Goal: Information Seeking & Learning: Compare options

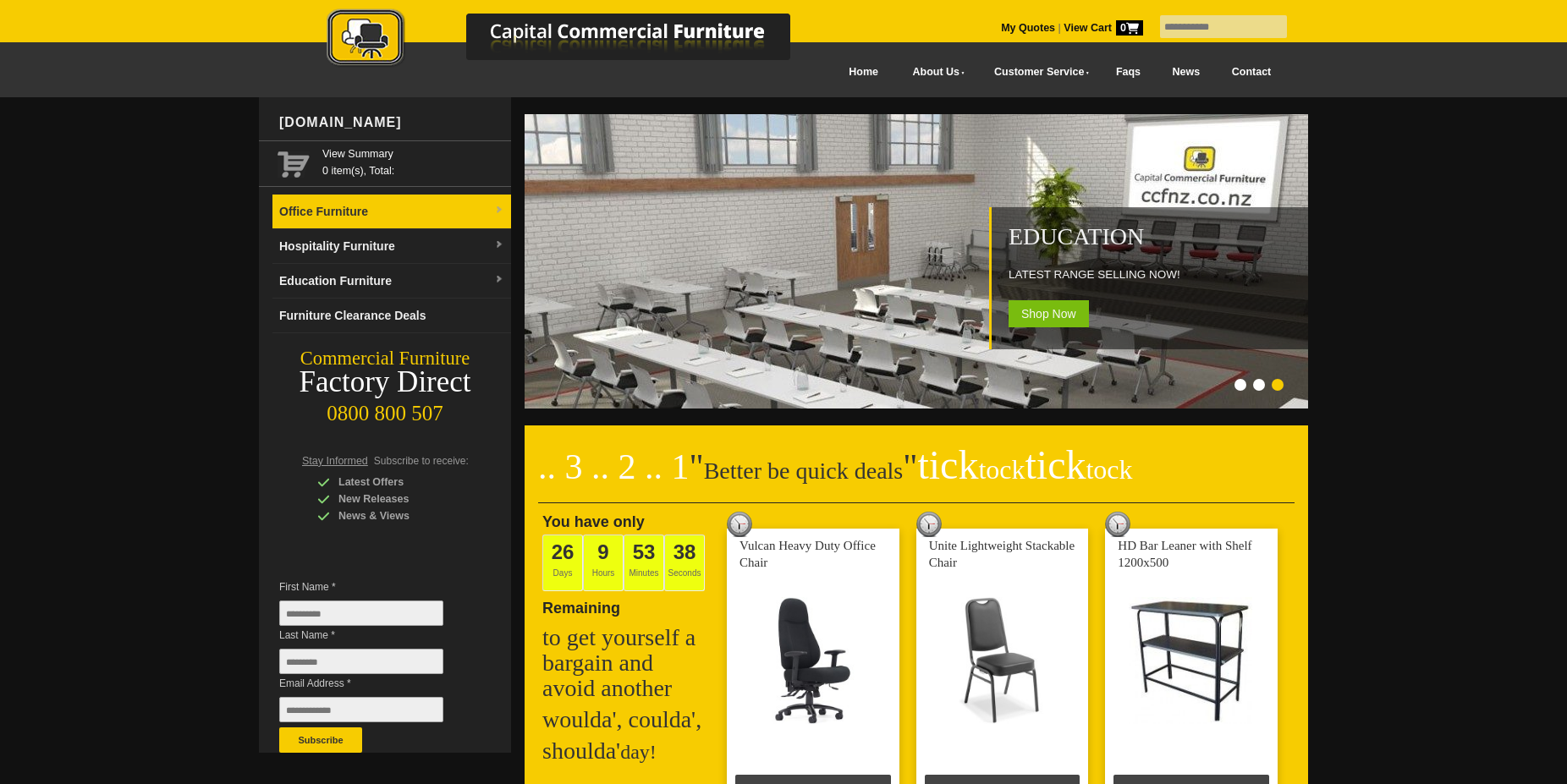
click at [449, 212] on link "Office Furniture" at bounding box center [391, 212] width 238 height 35
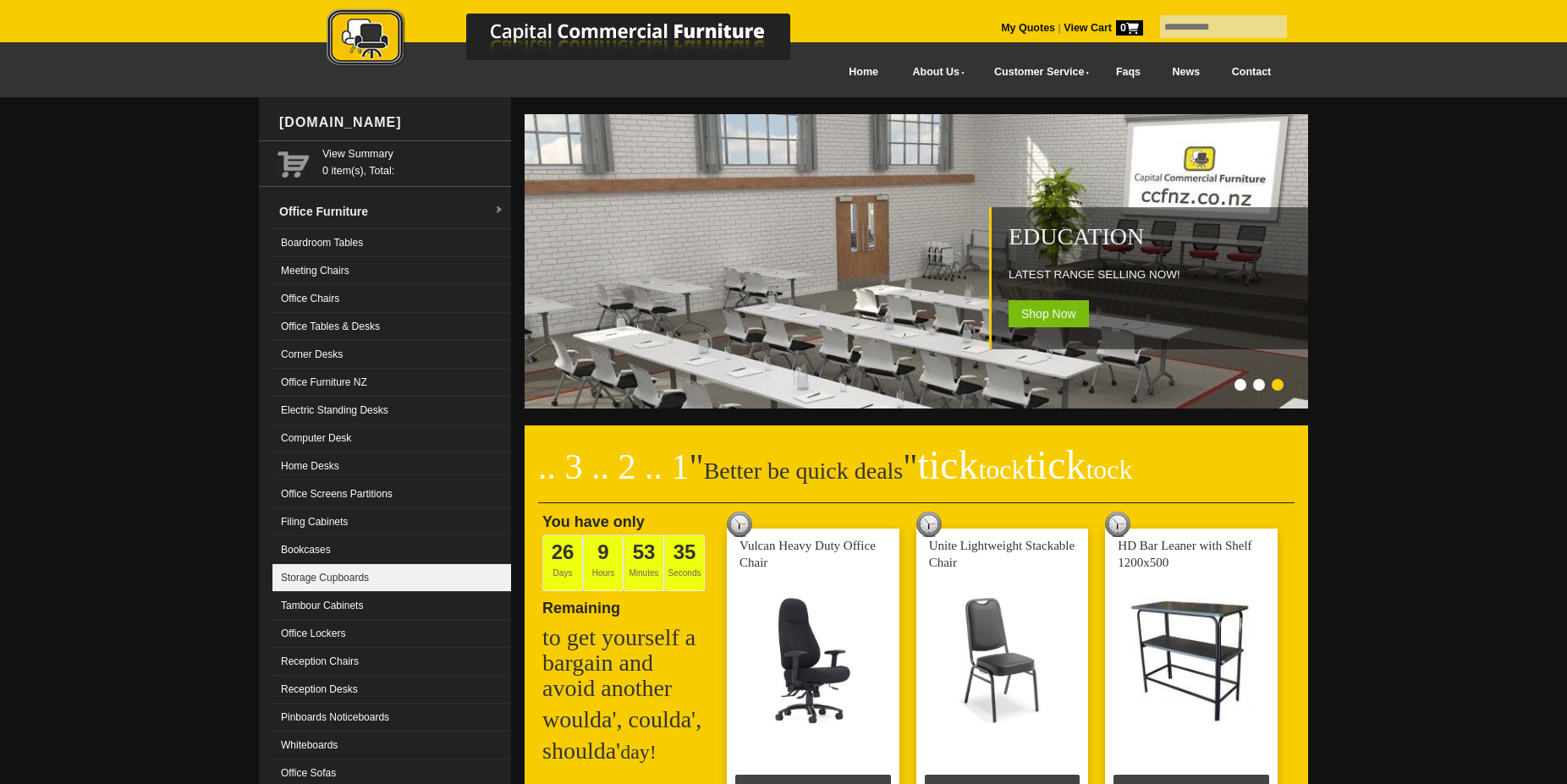
click at [341, 585] on link "Storage Cupboards" at bounding box center [391, 577] width 238 height 28
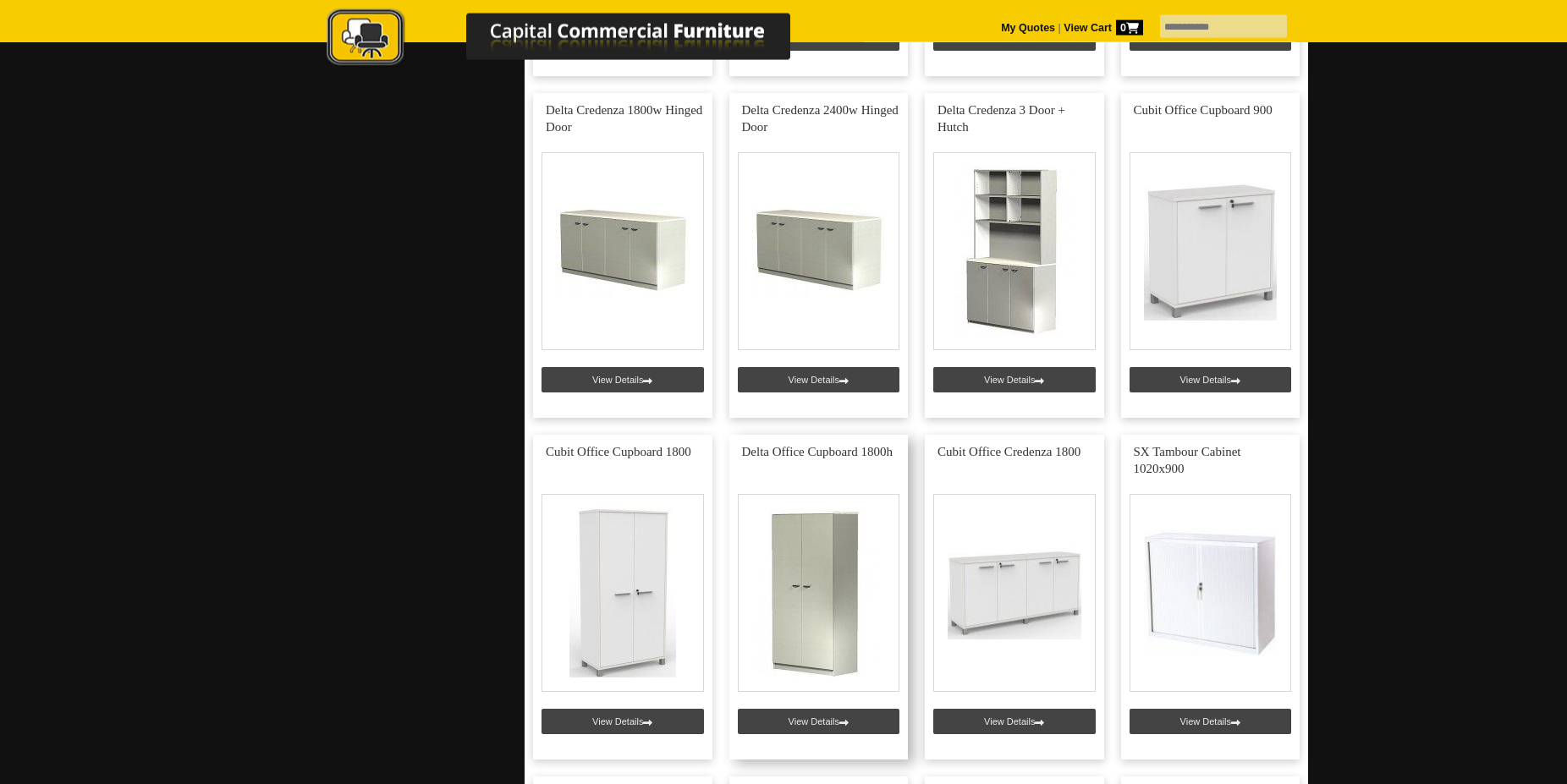
scroll to position [1380, 0]
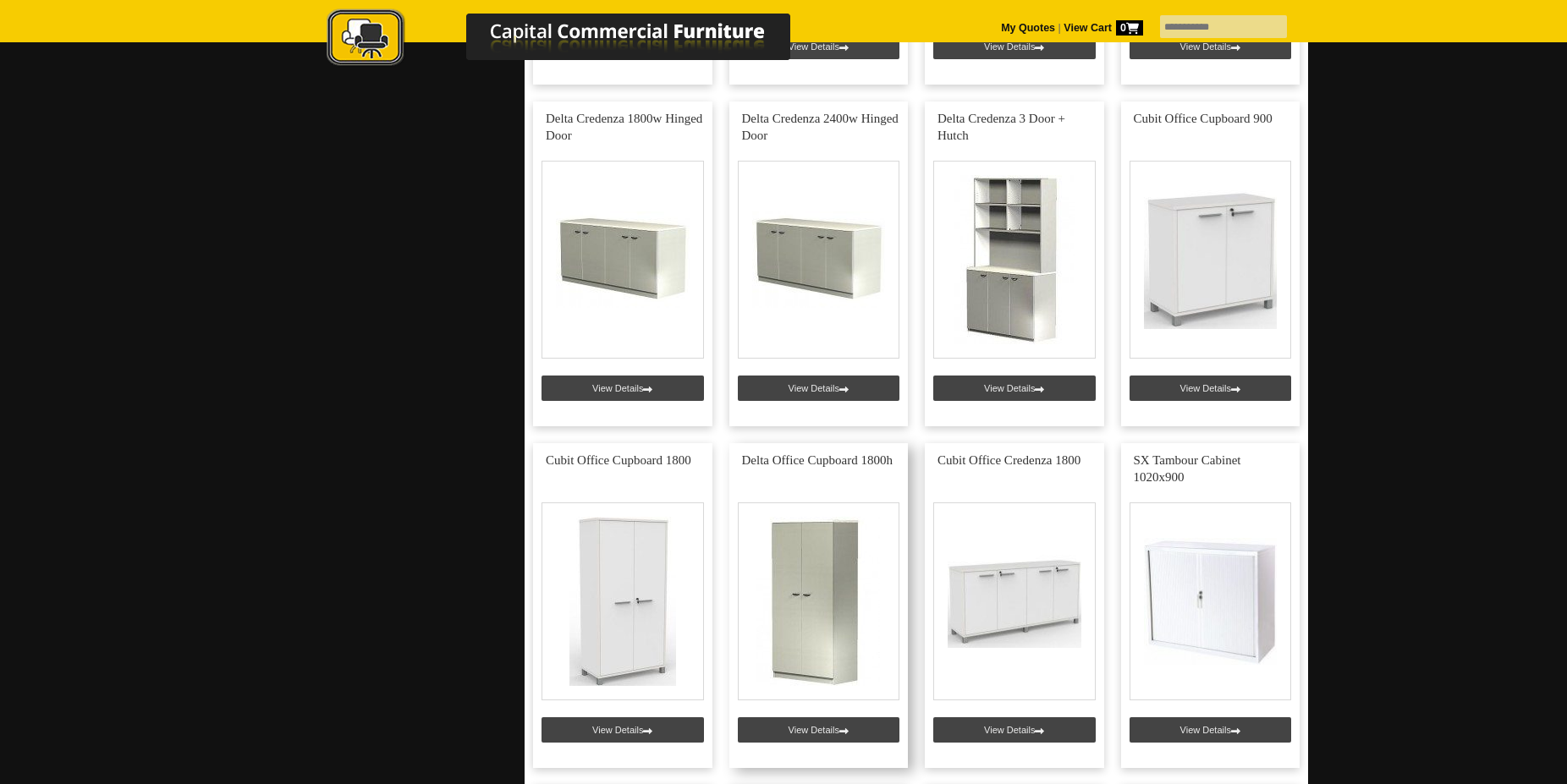
click at [824, 627] on link at bounding box center [819, 605] width 180 height 325
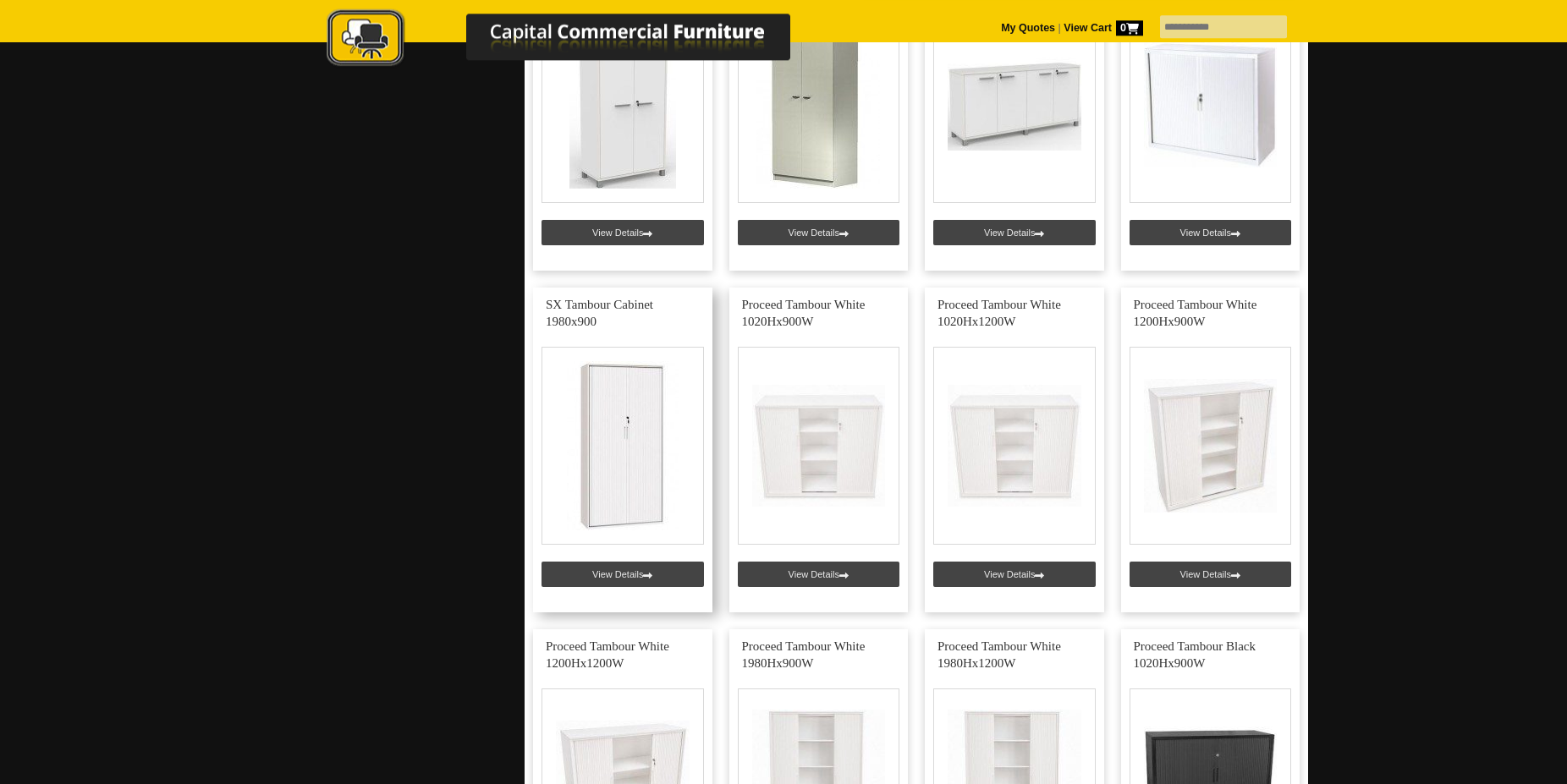
scroll to position [1898, 0]
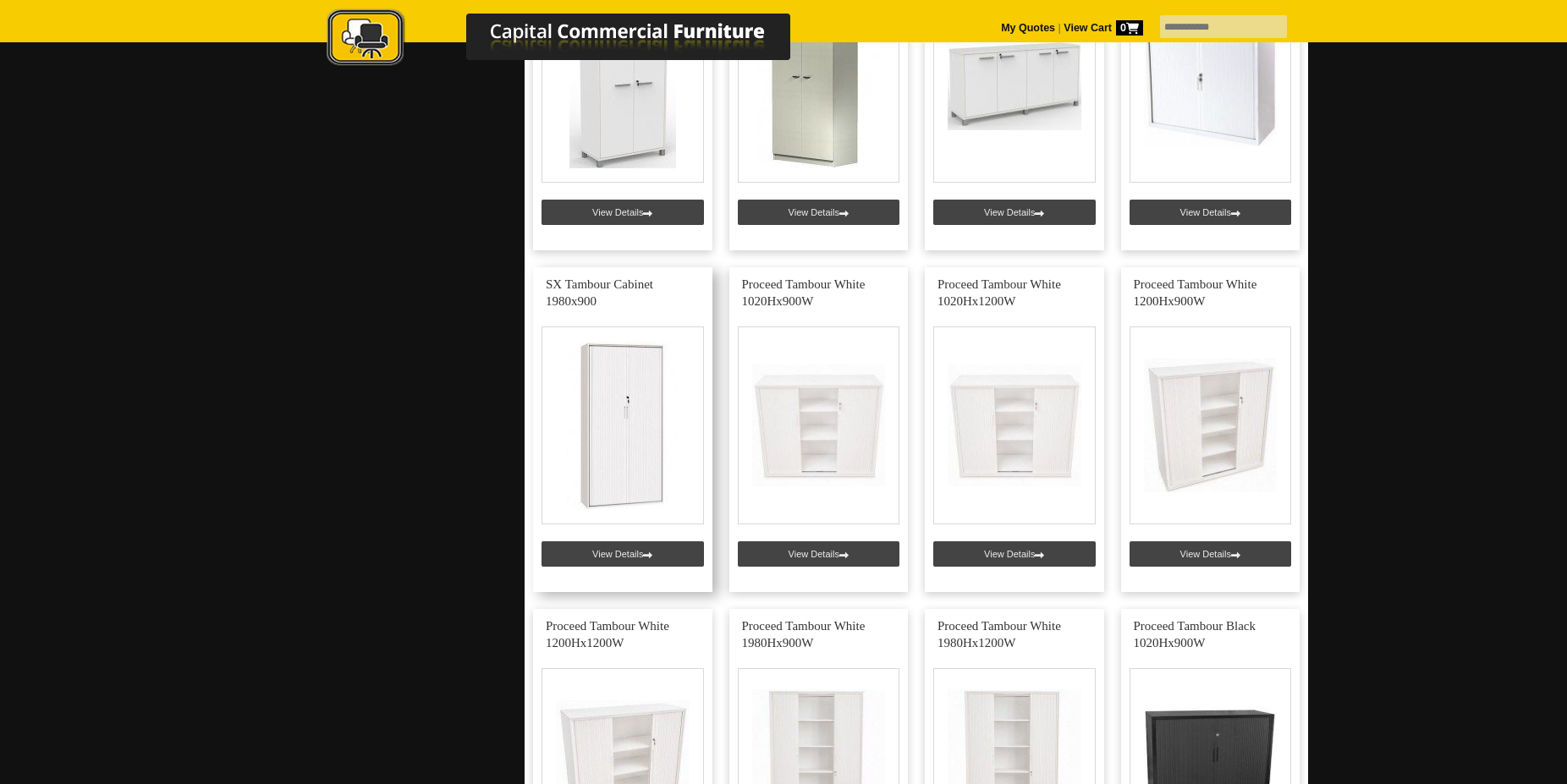
click at [621, 442] on link at bounding box center [623, 429] width 180 height 325
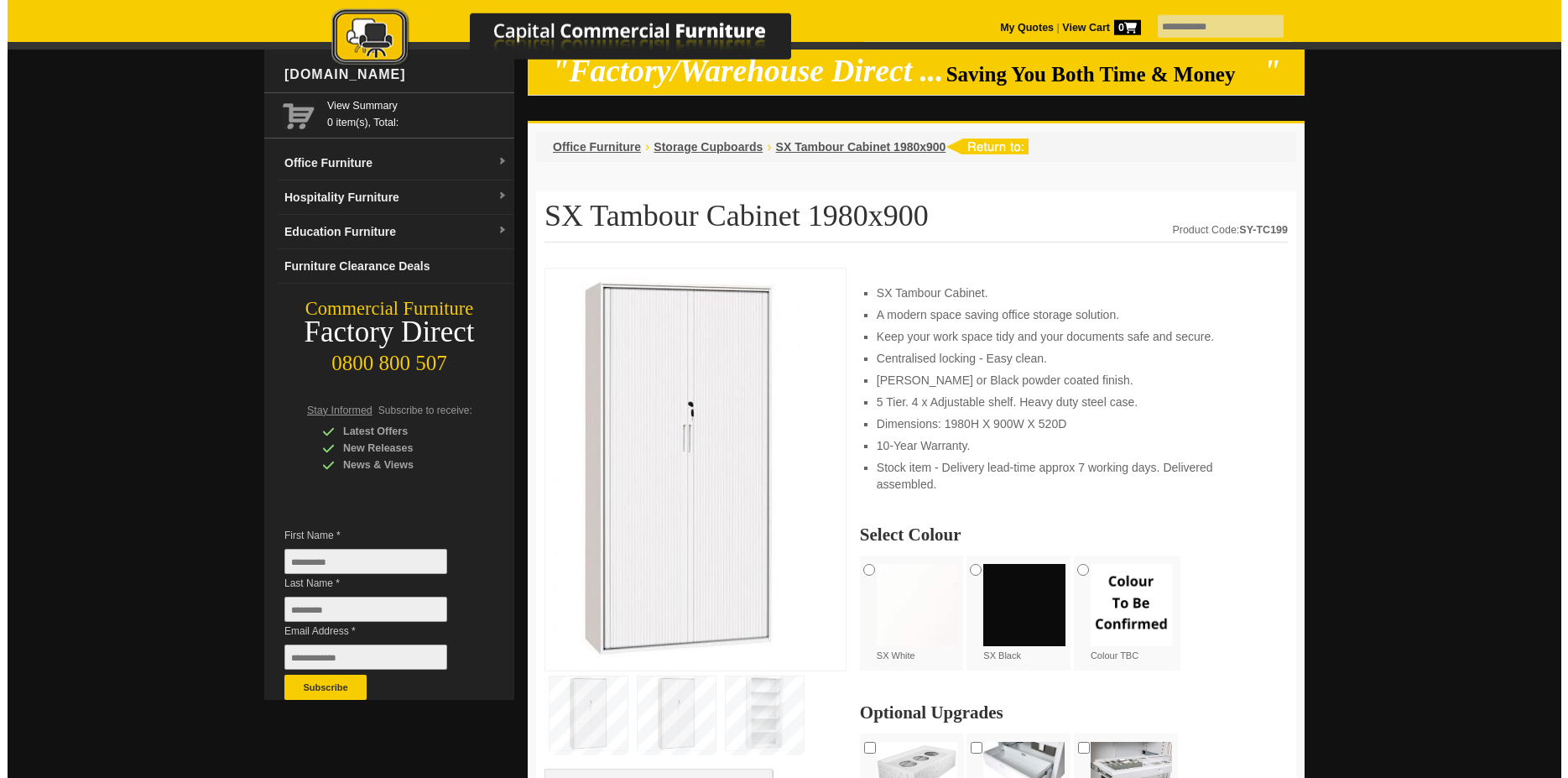
scroll to position [85, 0]
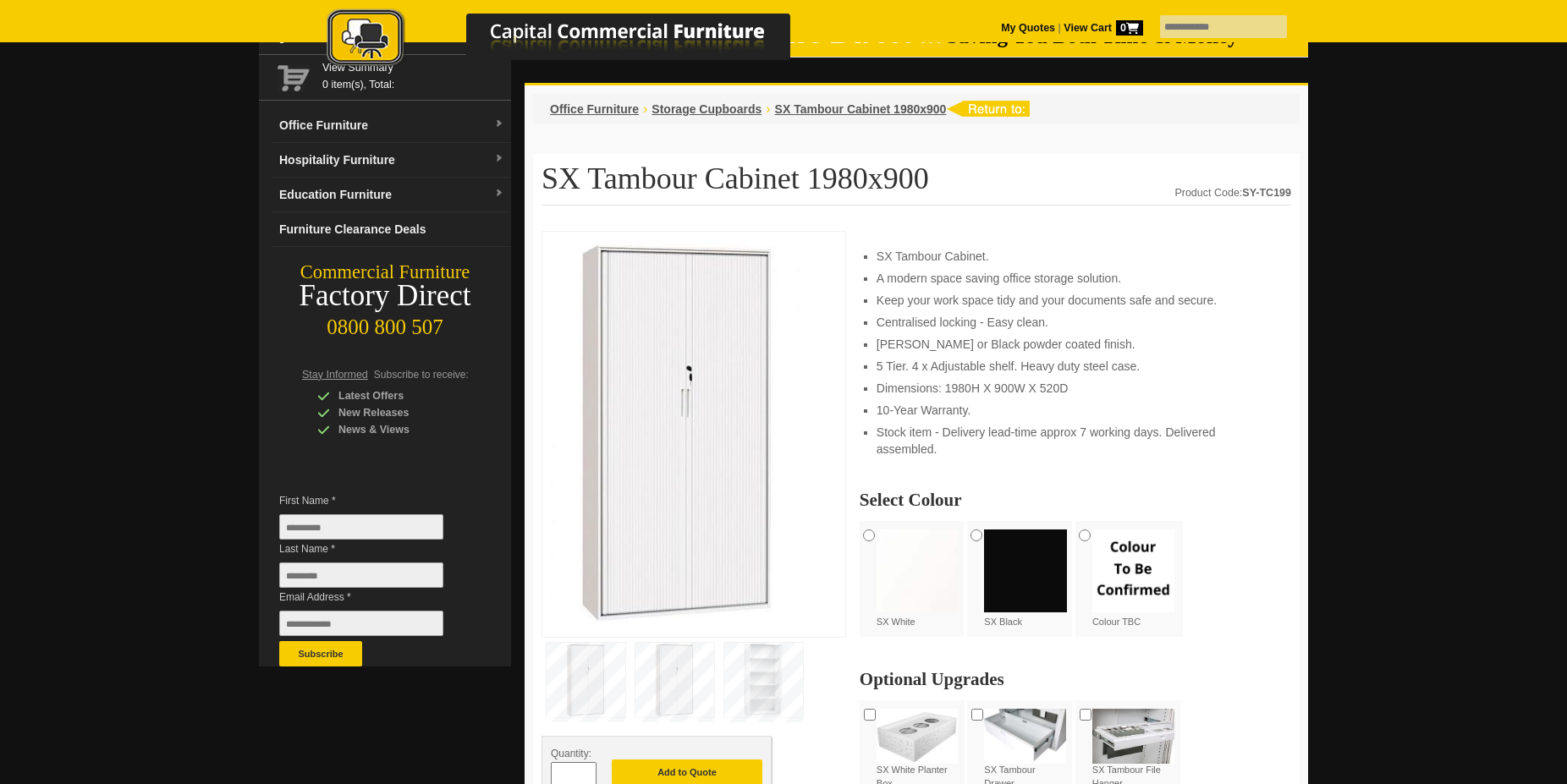
click at [764, 686] on img at bounding box center [763, 680] width 79 height 74
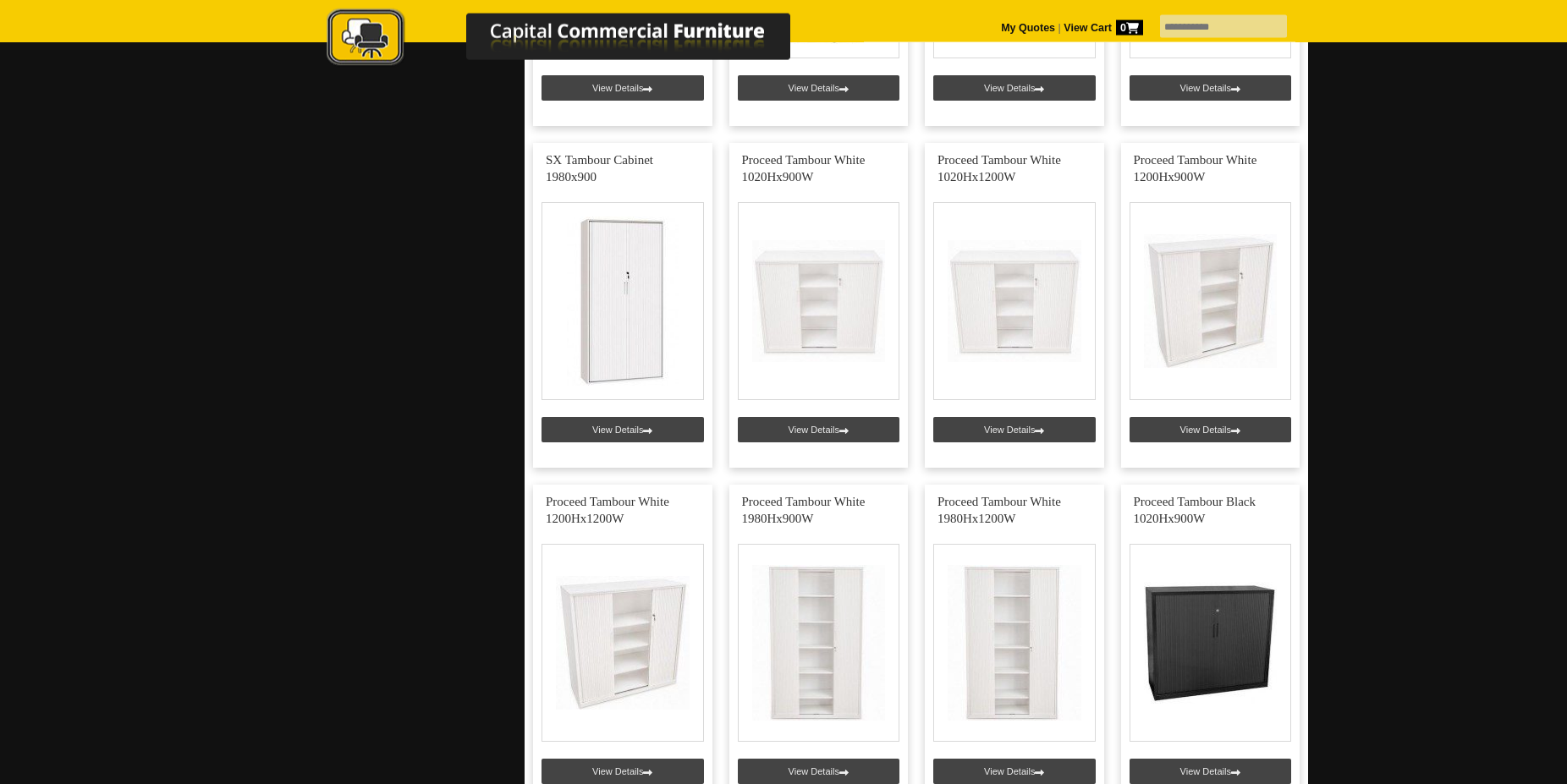
scroll to position [1983, 0]
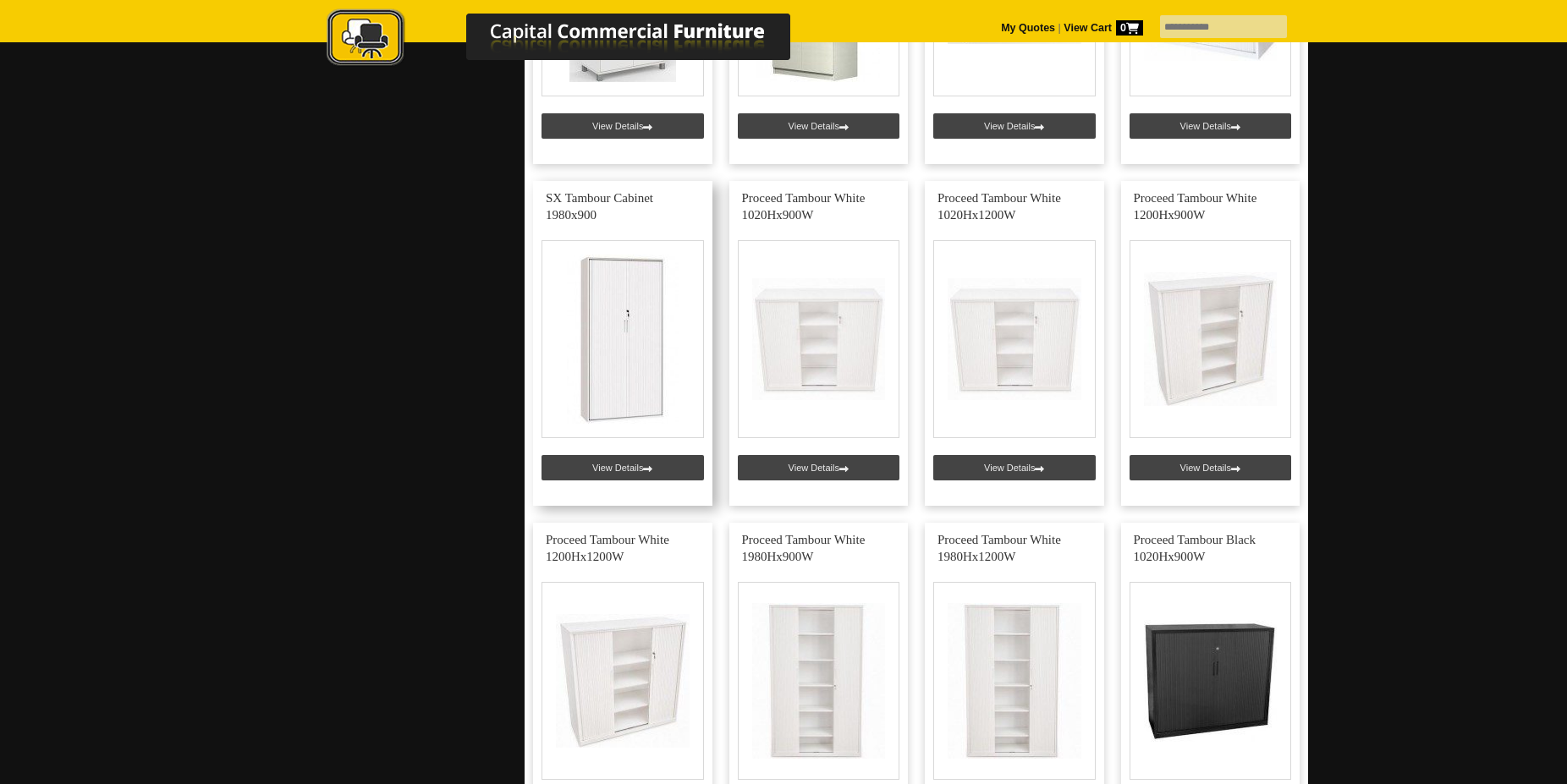
click at [626, 384] on link at bounding box center [623, 343] width 180 height 325
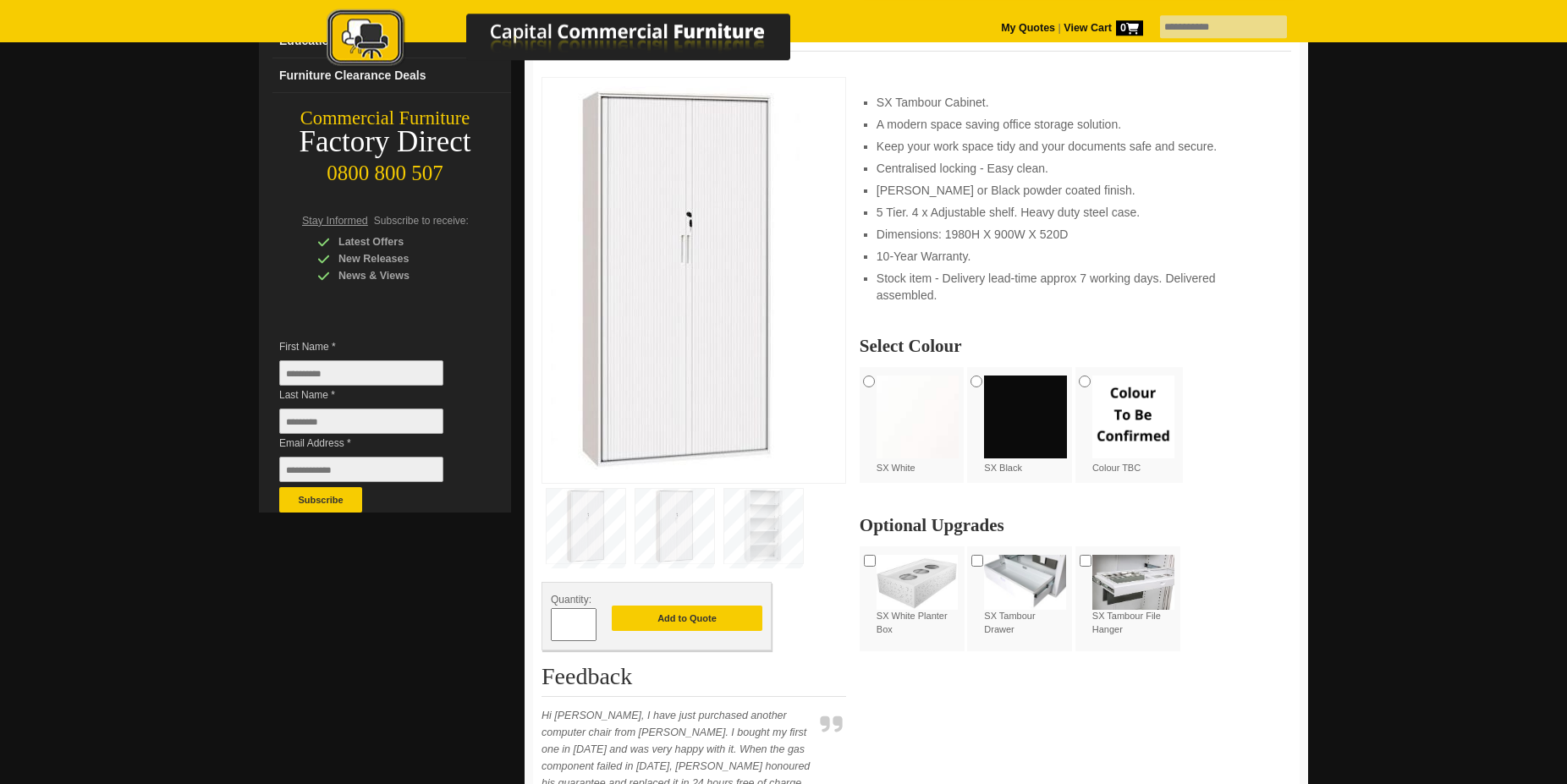
scroll to position [258, 0]
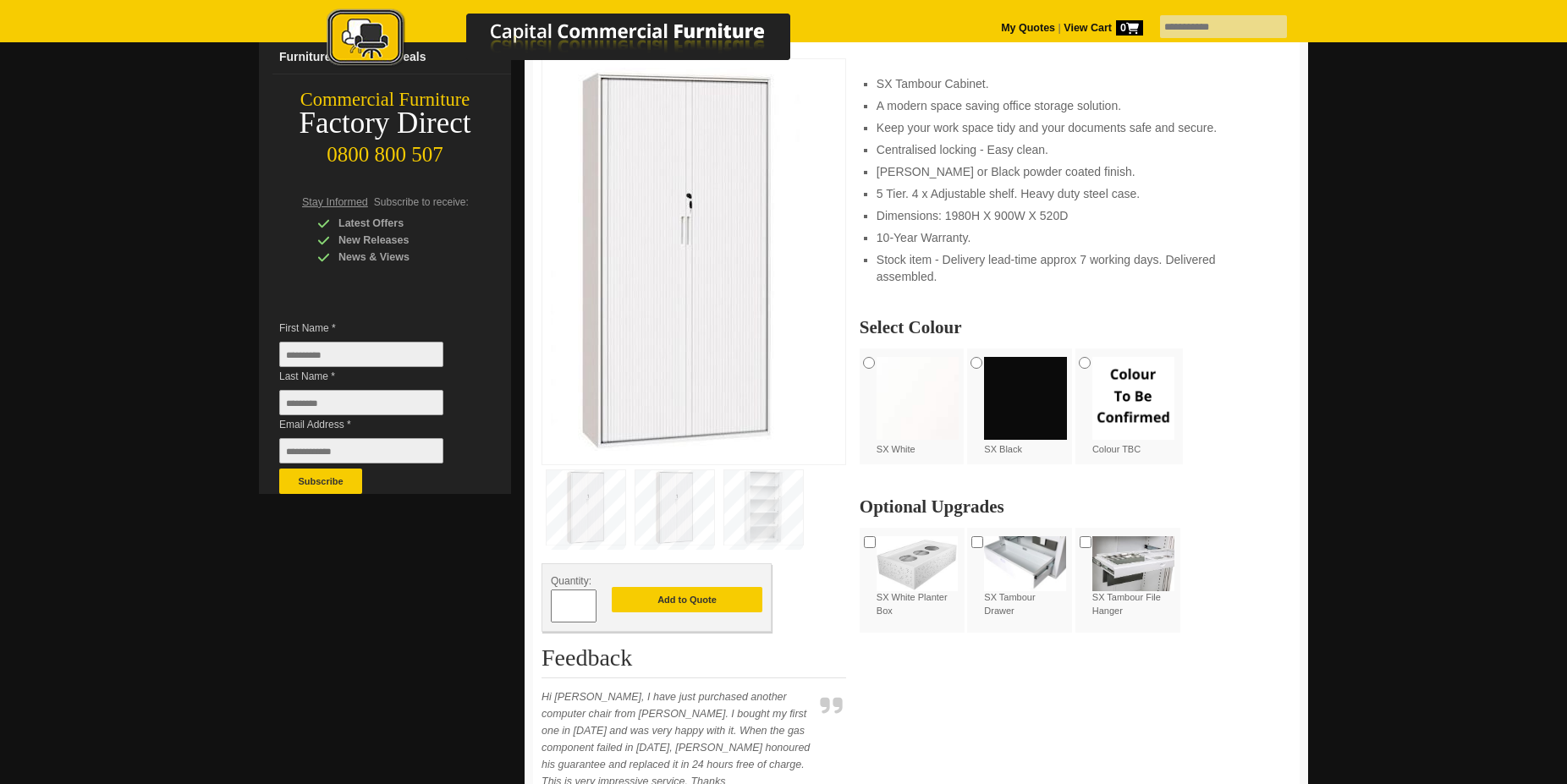
click at [686, 399] on img at bounding box center [677, 258] width 254 height 383
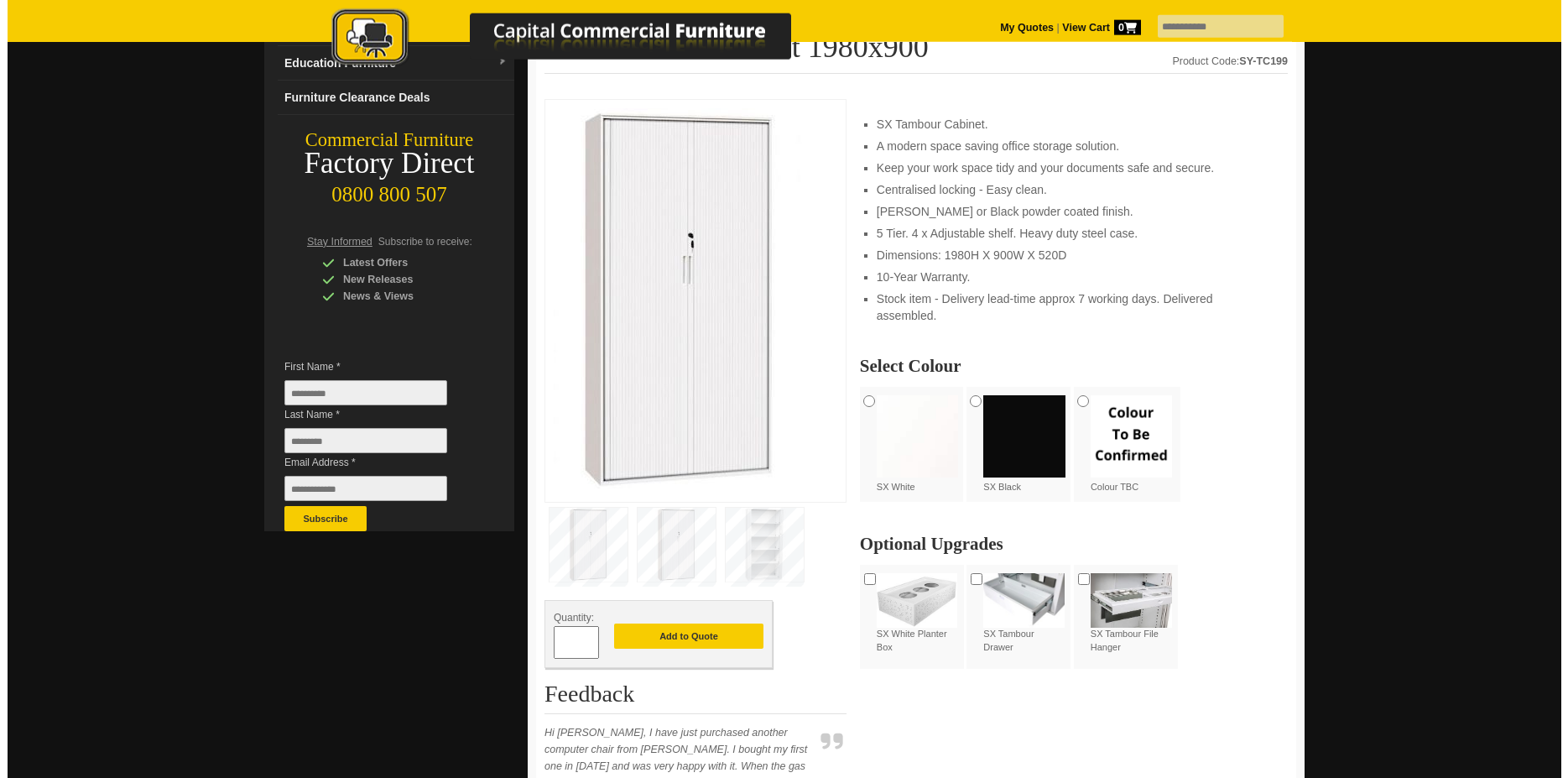
scroll to position [171, 0]
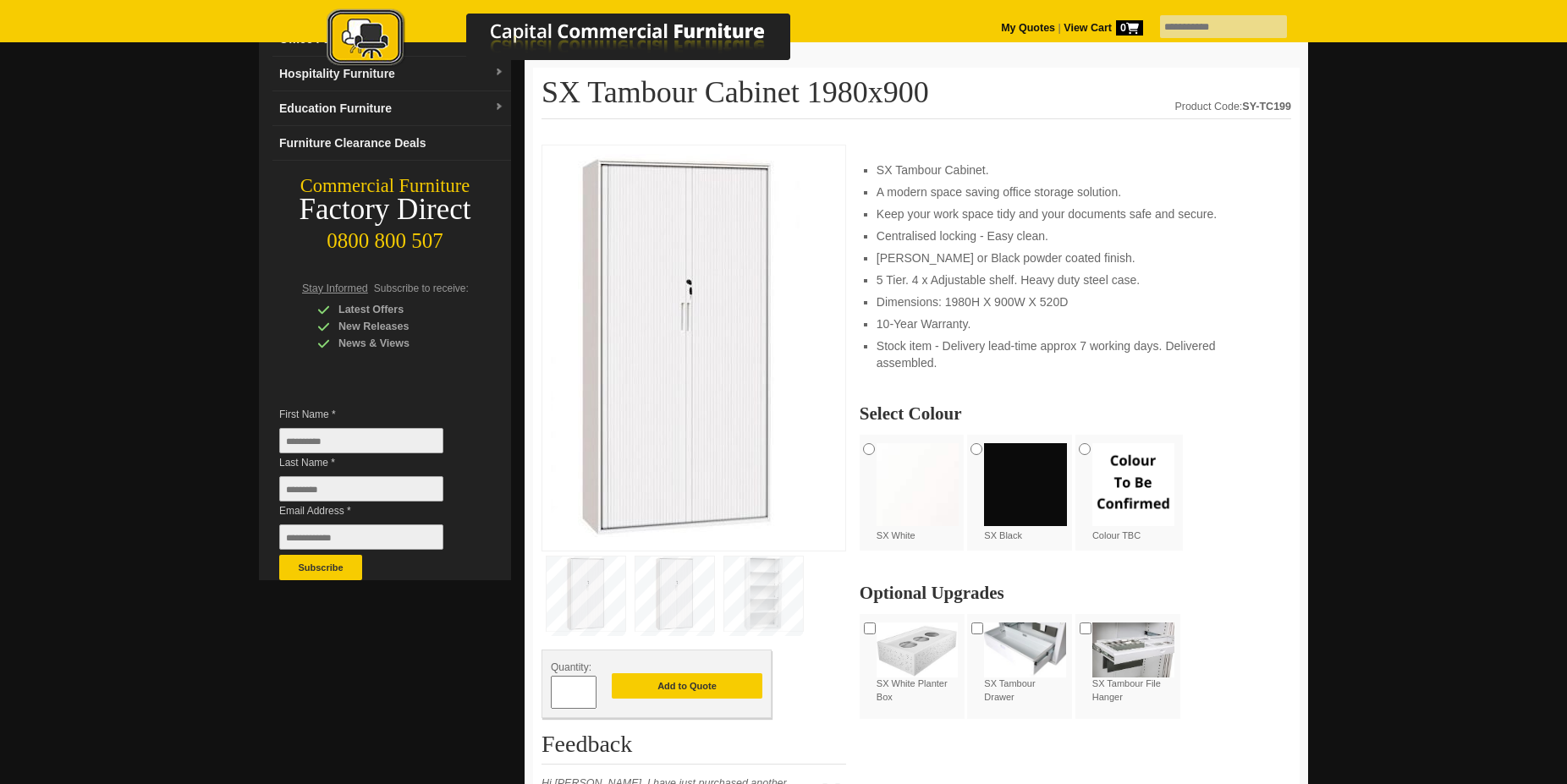
click at [667, 595] on img at bounding box center [674, 593] width 79 height 74
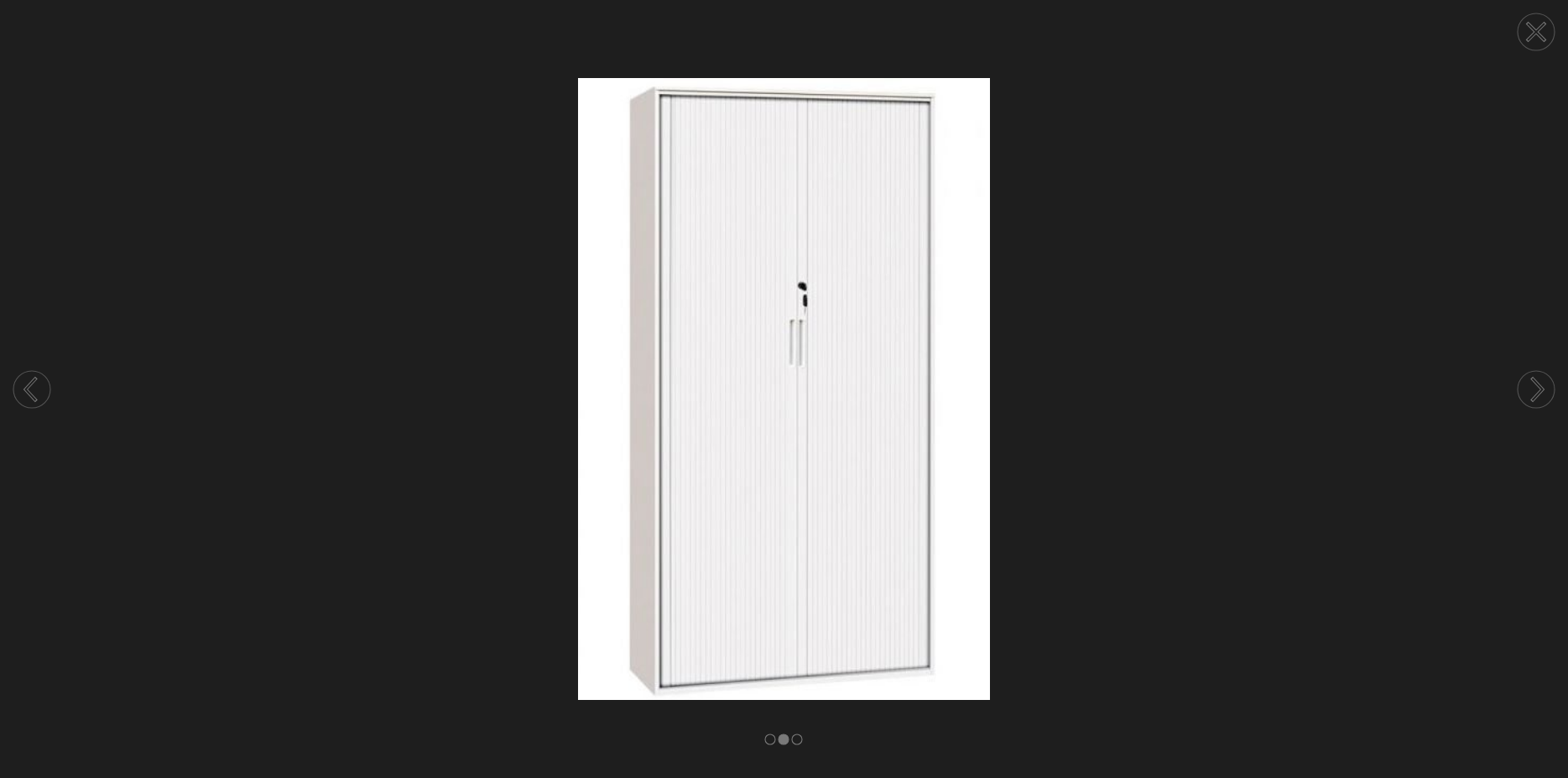
click at [1531, 386] on circle at bounding box center [1536, 389] width 37 height 37
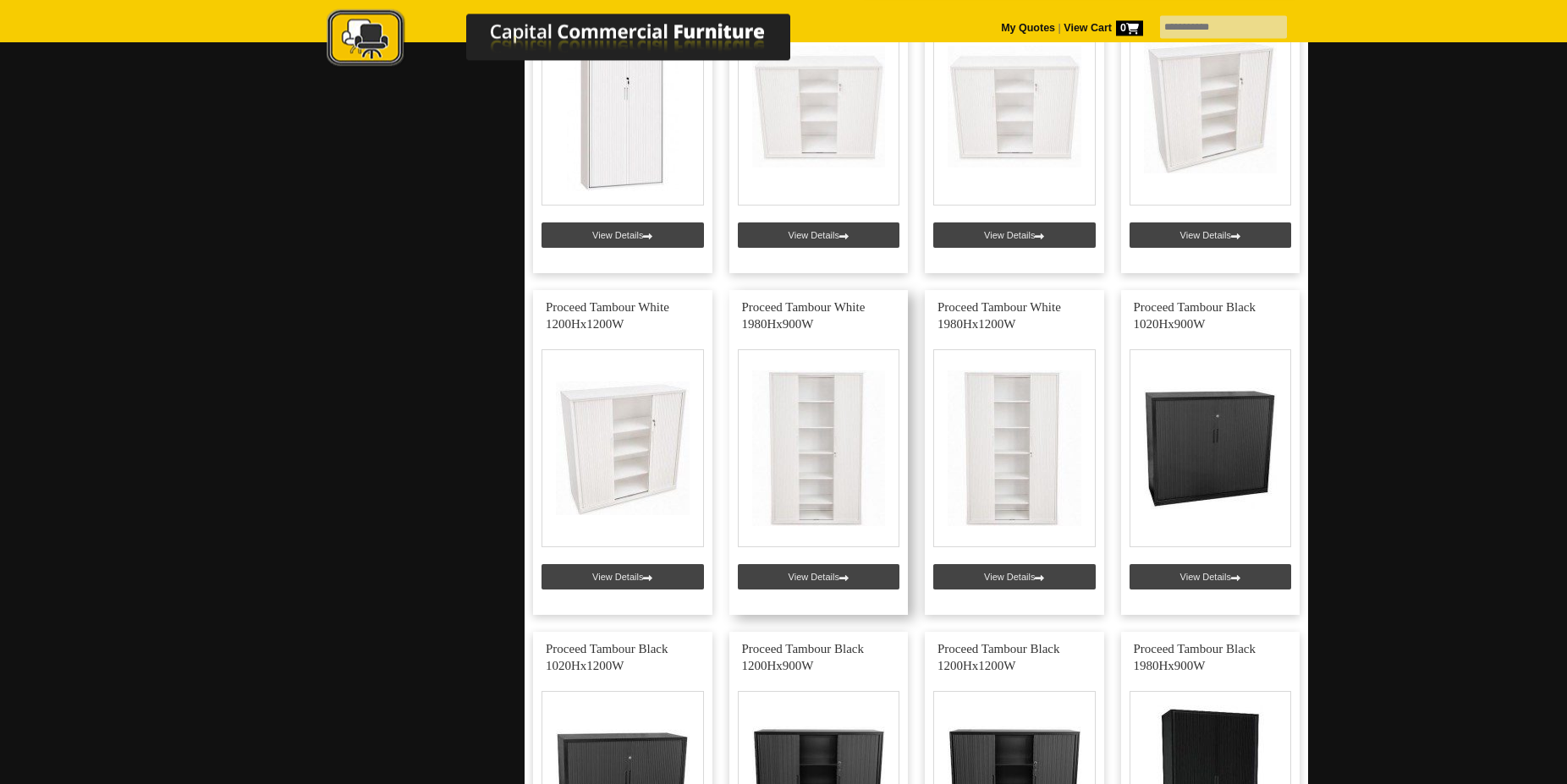
scroll to position [2242, 0]
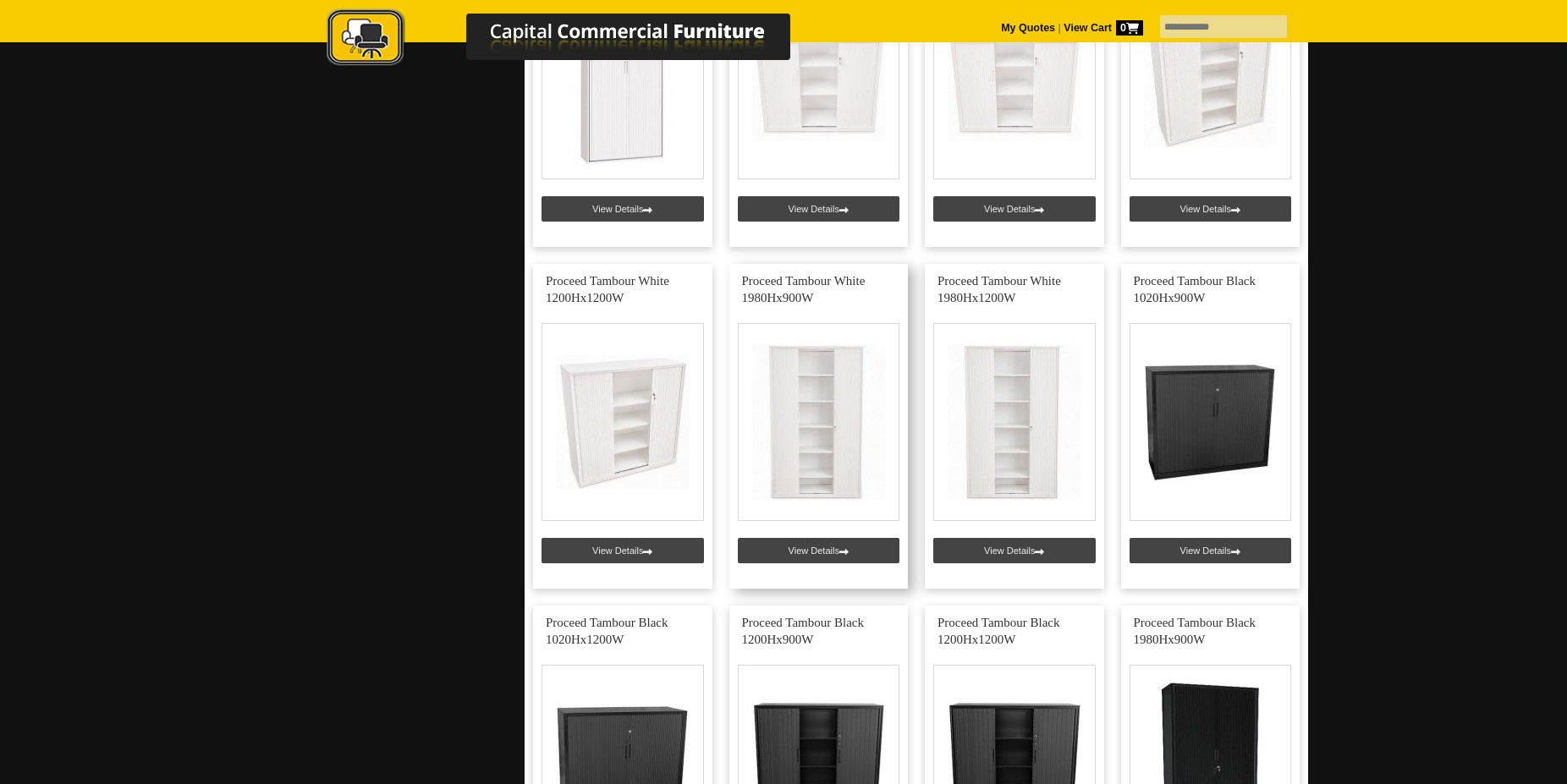
click at [809, 550] on link at bounding box center [819, 426] width 180 height 325
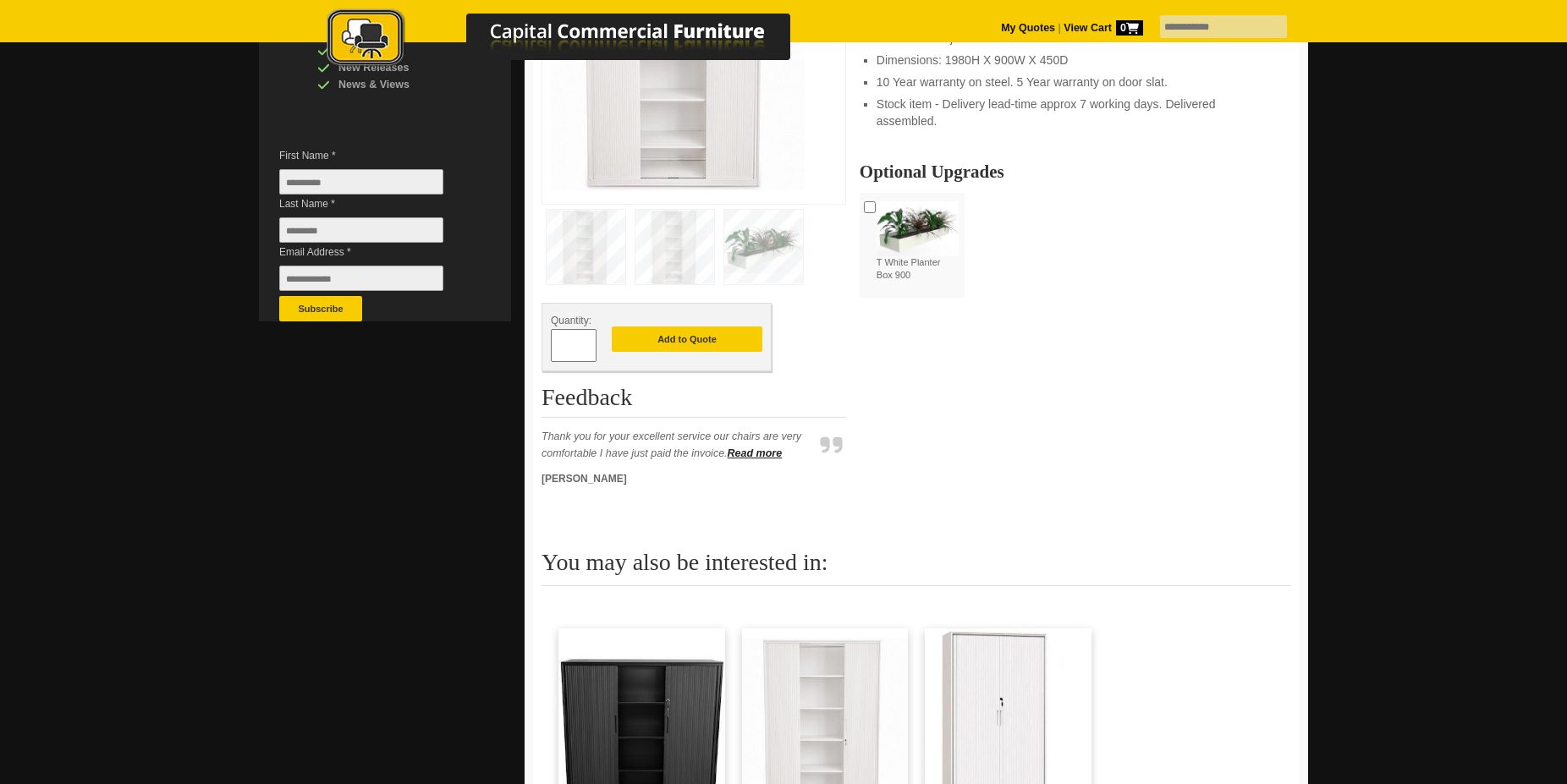
scroll to position [862, 0]
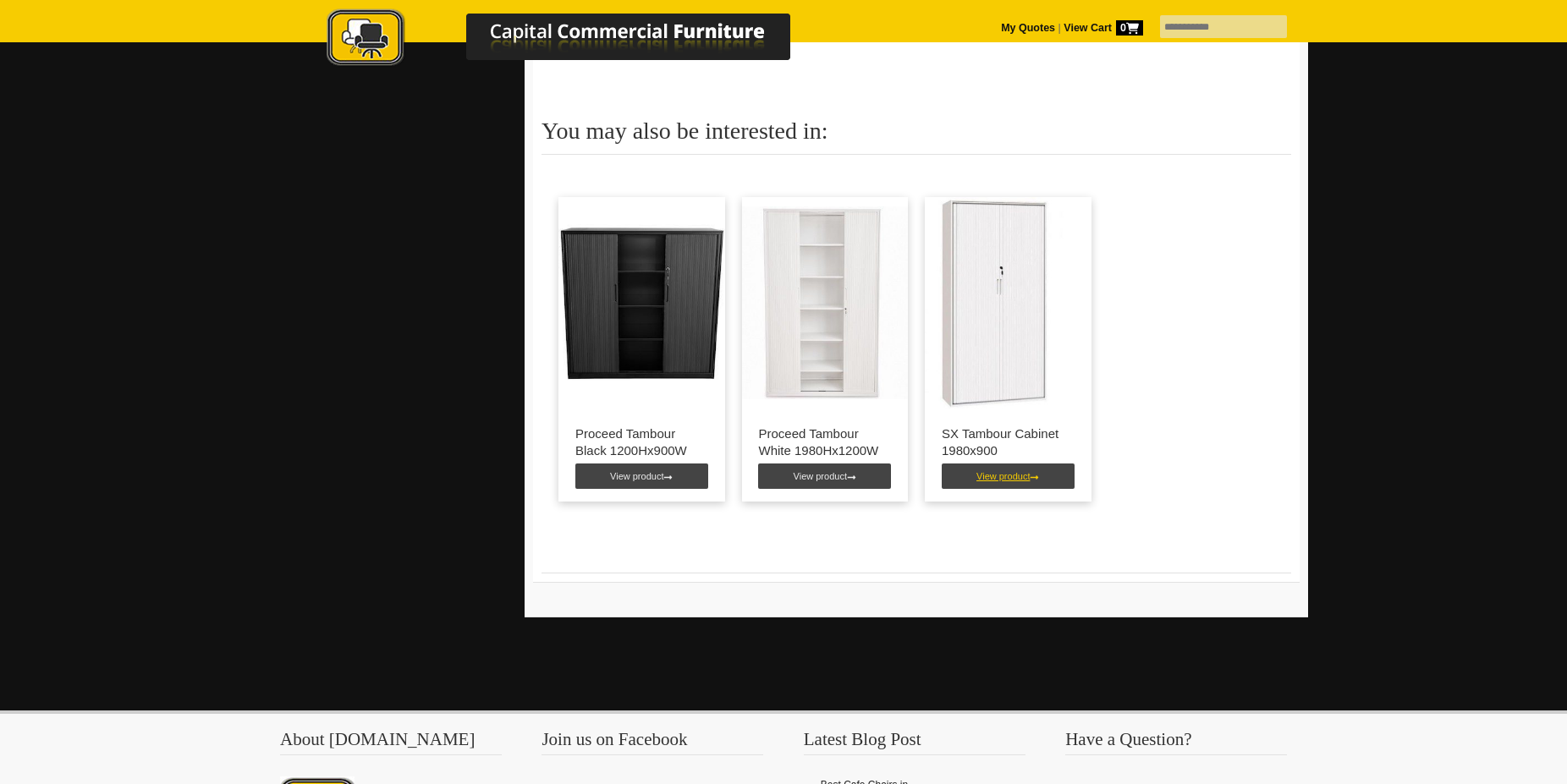
click at [996, 478] on link "View product" at bounding box center [1008, 476] width 133 height 25
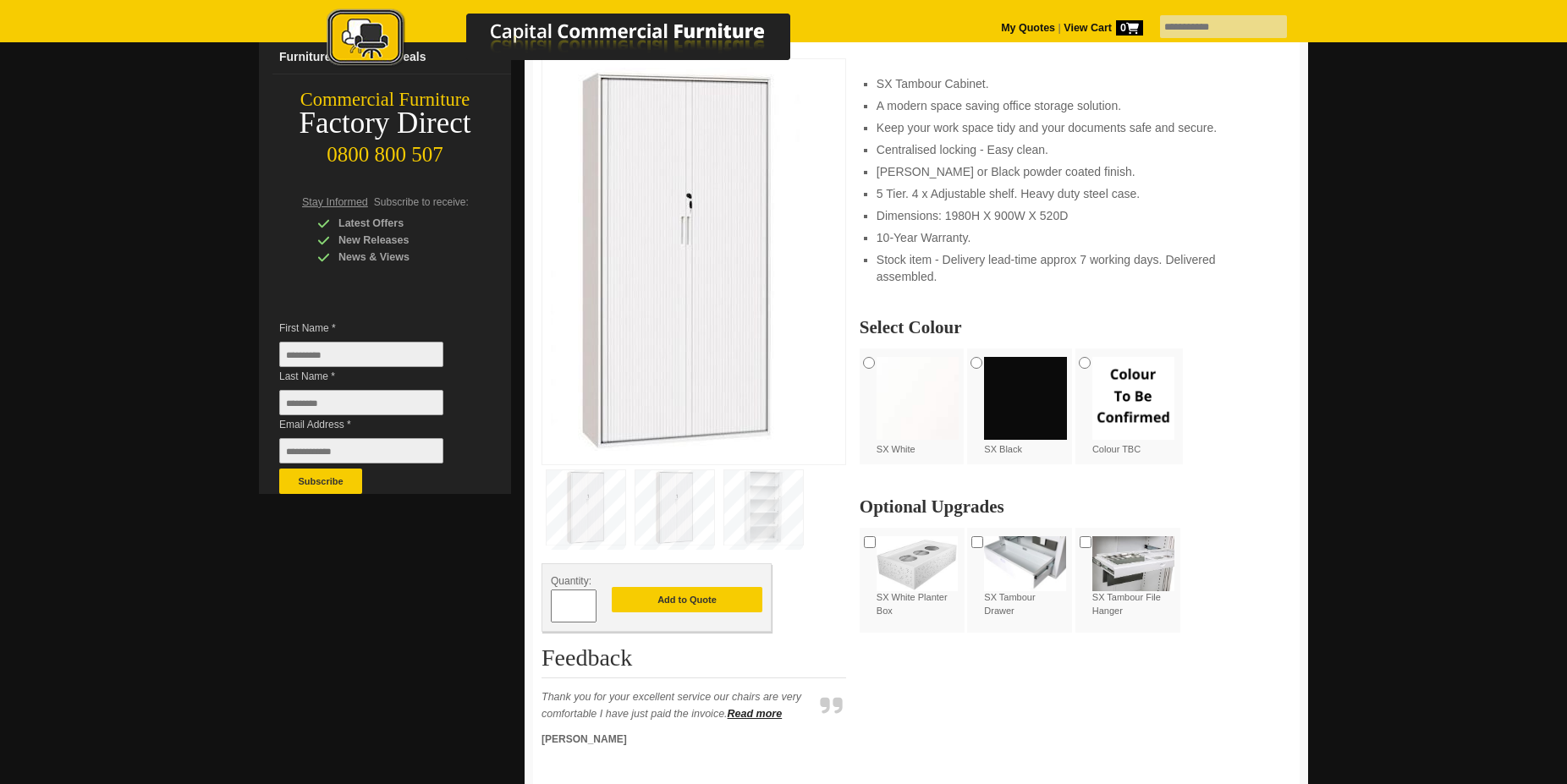
scroll to position [258, 0]
click at [874, 373] on div "SX White" at bounding box center [913, 406] width 108 height 116
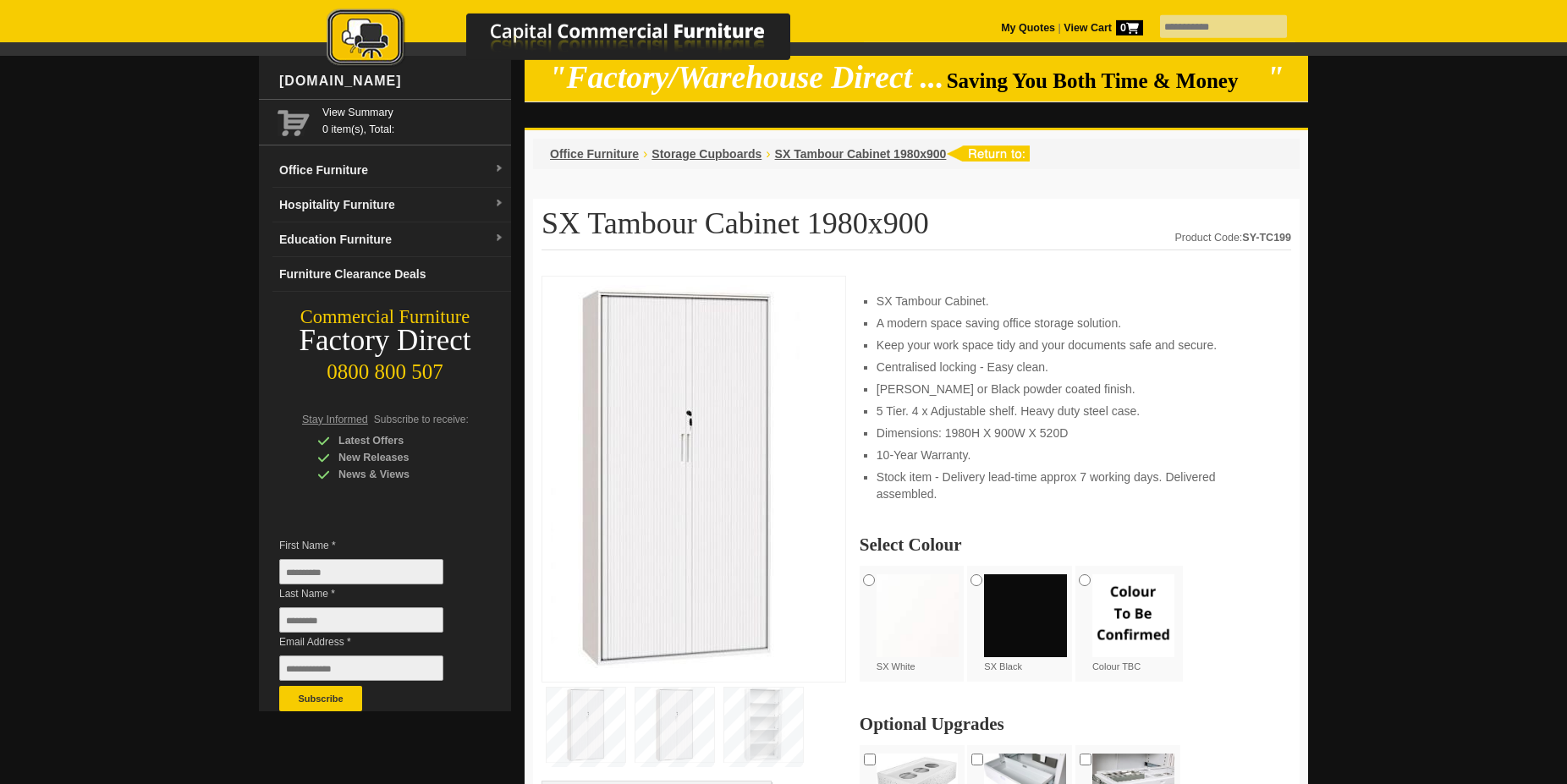
scroll to position [0, 0]
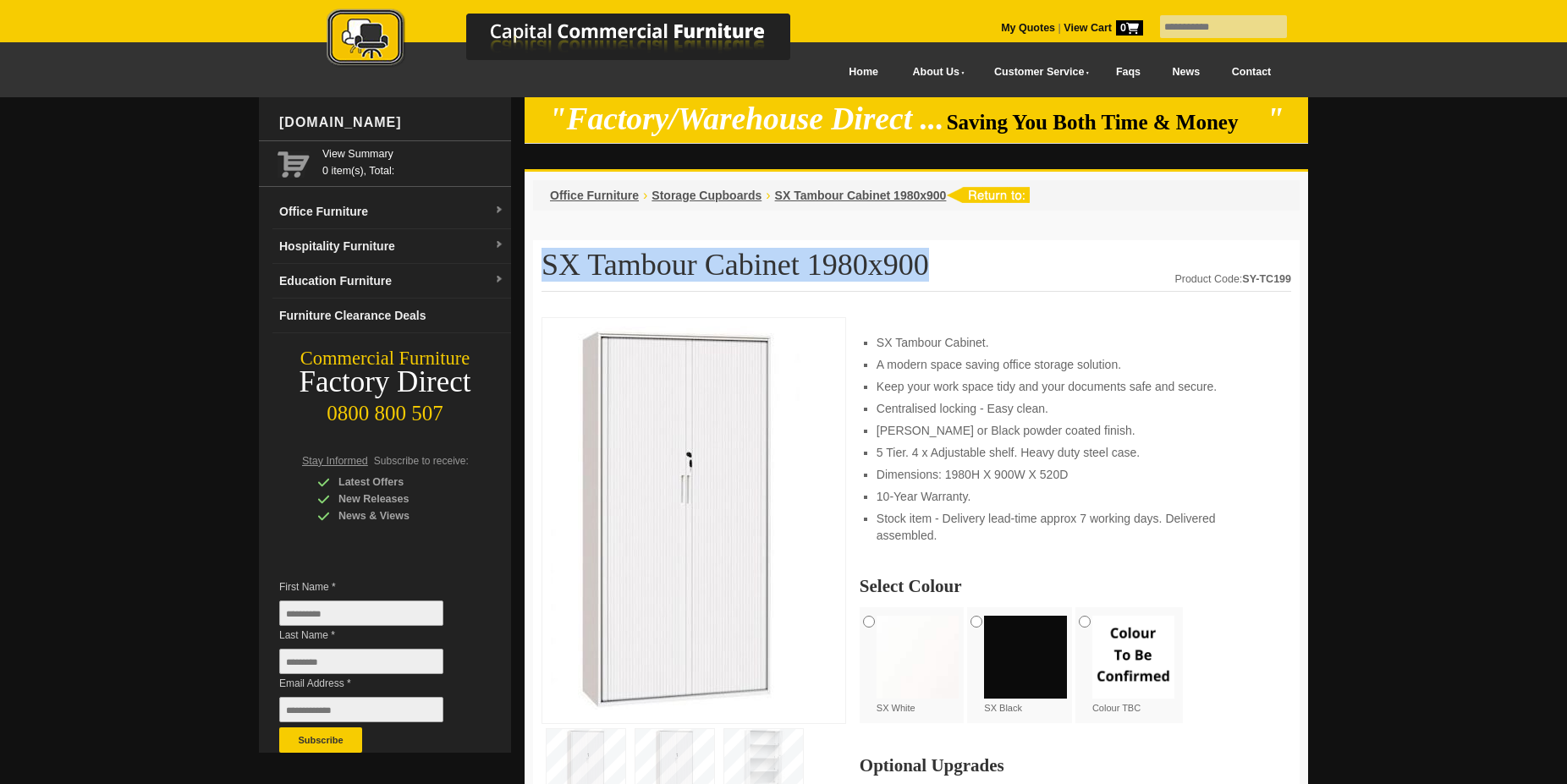
drag, startPoint x: 543, startPoint y: 258, endPoint x: 931, endPoint y: 247, distance: 388.2
copy h1 "SX Tambour Cabinet 1980x900"
